Goal: Task Accomplishment & Management: Use online tool/utility

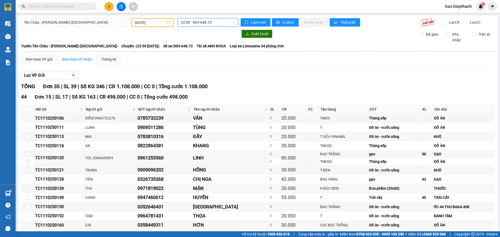
drag, startPoint x: 99, startPoint y: 21, endPoint x: 86, endPoint y: 28, distance: 15.5
click at [92, 23] on span "Tân Châu - [PERSON_NAME] ([GEOGRAPHIC_DATA])" at bounding box center [74, 22] width 100 height 8
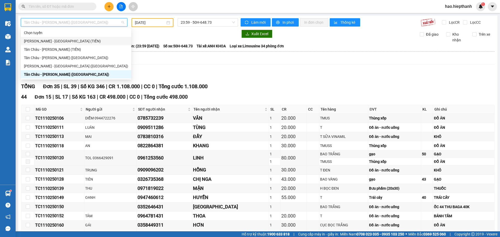
drag, startPoint x: 65, startPoint y: 42, endPoint x: 88, endPoint y: 30, distance: 26.0
click at [66, 42] on div "[PERSON_NAME] - [GEOGRAPHIC_DATA] (TIỀN)" at bounding box center [76, 41] width 104 height 6
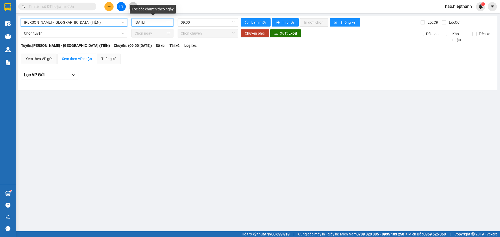
click at [161, 22] on input "[DATE]" at bounding box center [150, 23] width 31 height 6
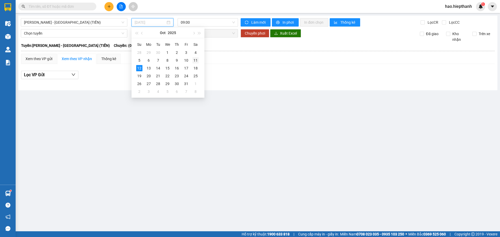
click at [195, 58] on div "11" at bounding box center [195, 60] width 6 height 6
type input "[DATE]"
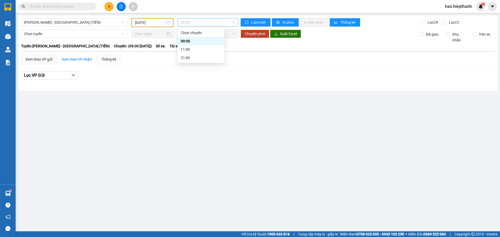
click at [203, 22] on span "09:00" at bounding box center [208, 22] width 54 height 8
click at [199, 57] on div "21:00" at bounding box center [201, 58] width 41 height 6
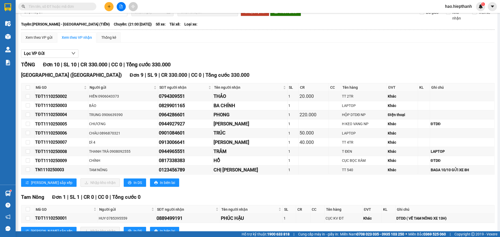
scroll to position [40, 0]
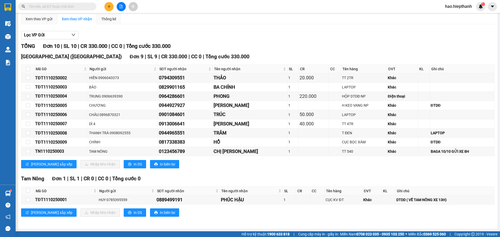
click at [68, 8] on input "text" at bounding box center [59, 7] width 61 height 6
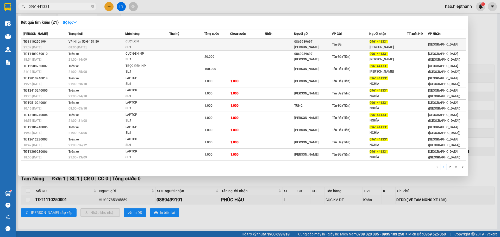
type input "0961441331"
click at [91, 47] on div "08:05 [DATE]" at bounding box center [96, 48] width 57 height 6
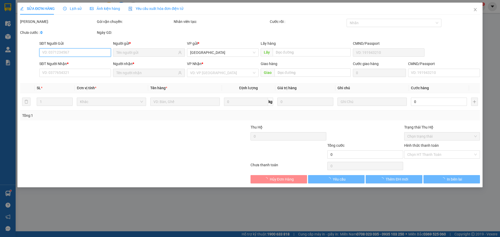
type input "0869989697"
type input "[PERSON_NAME]"
type input "0961441331"
type input "[PERSON_NAME]"
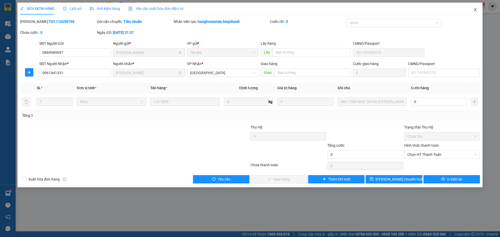
click at [475, 10] on icon "close" at bounding box center [475, 10] width 4 height 4
